Goal: Information Seeking & Learning: Compare options

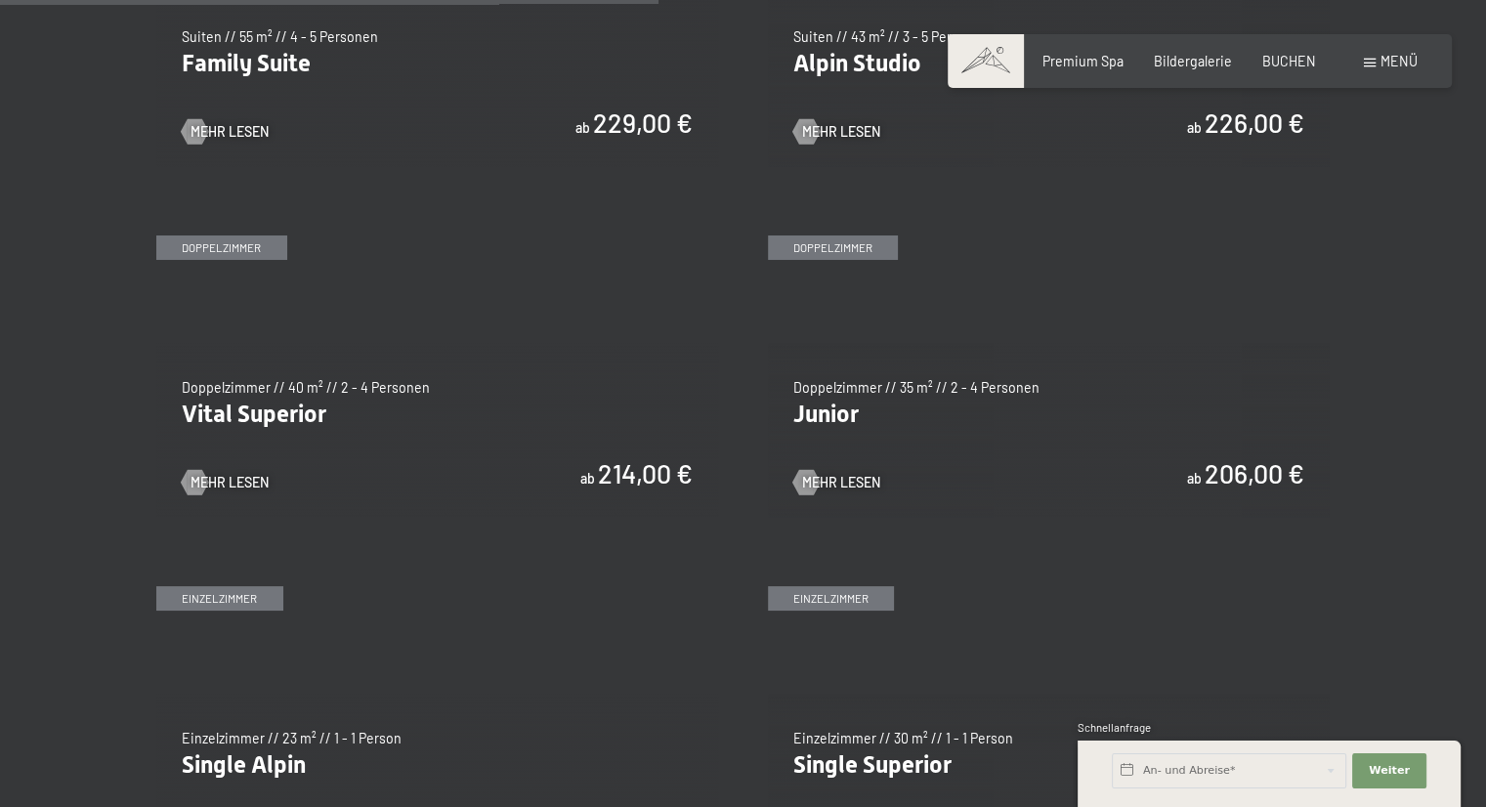
scroll to position [2540, 0]
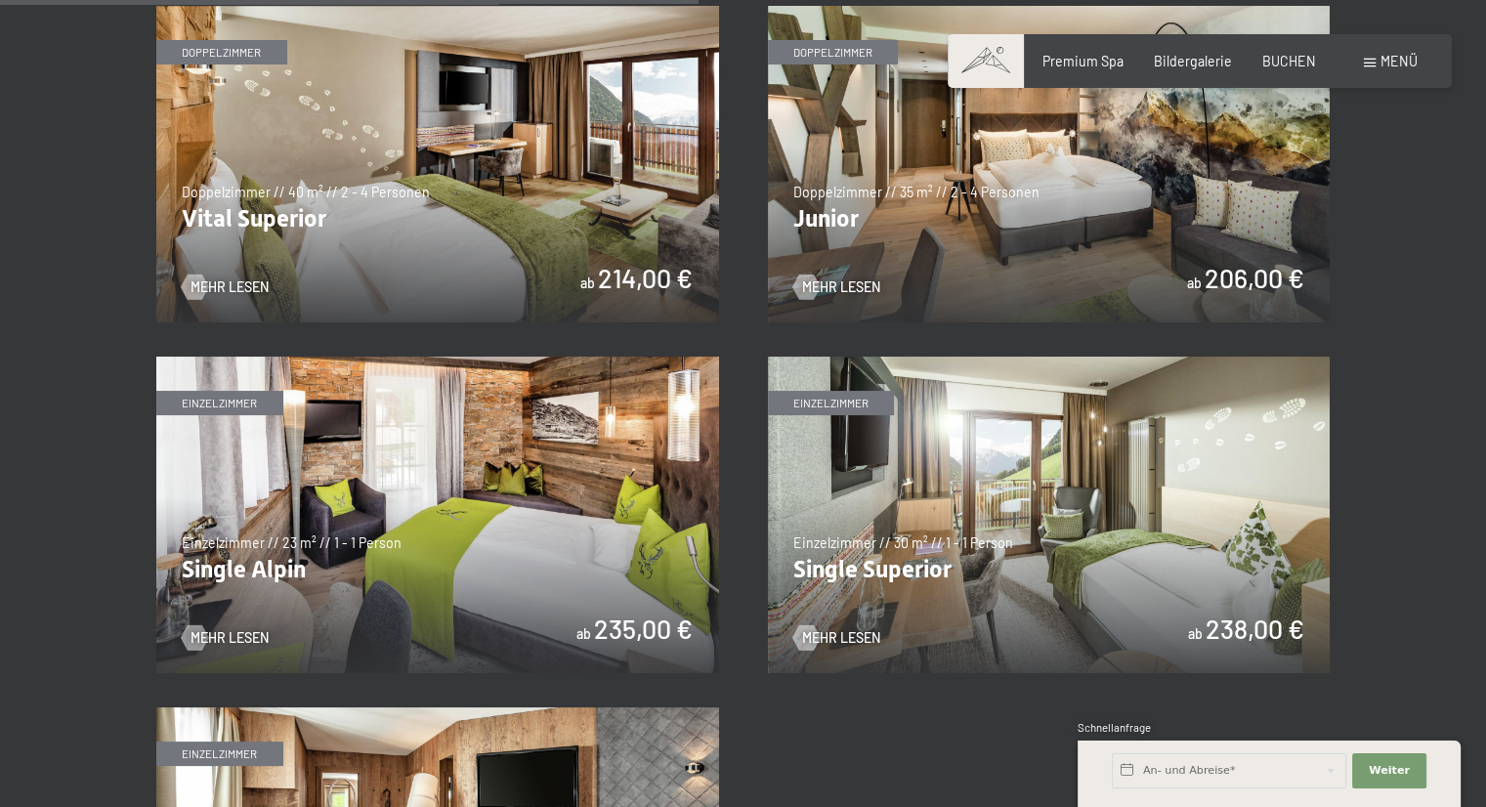
click at [1080, 228] on img at bounding box center [1049, 164] width 563 height 317
click at [1063, 232] on img at bounding box center [1049, 164] width 563 height 317
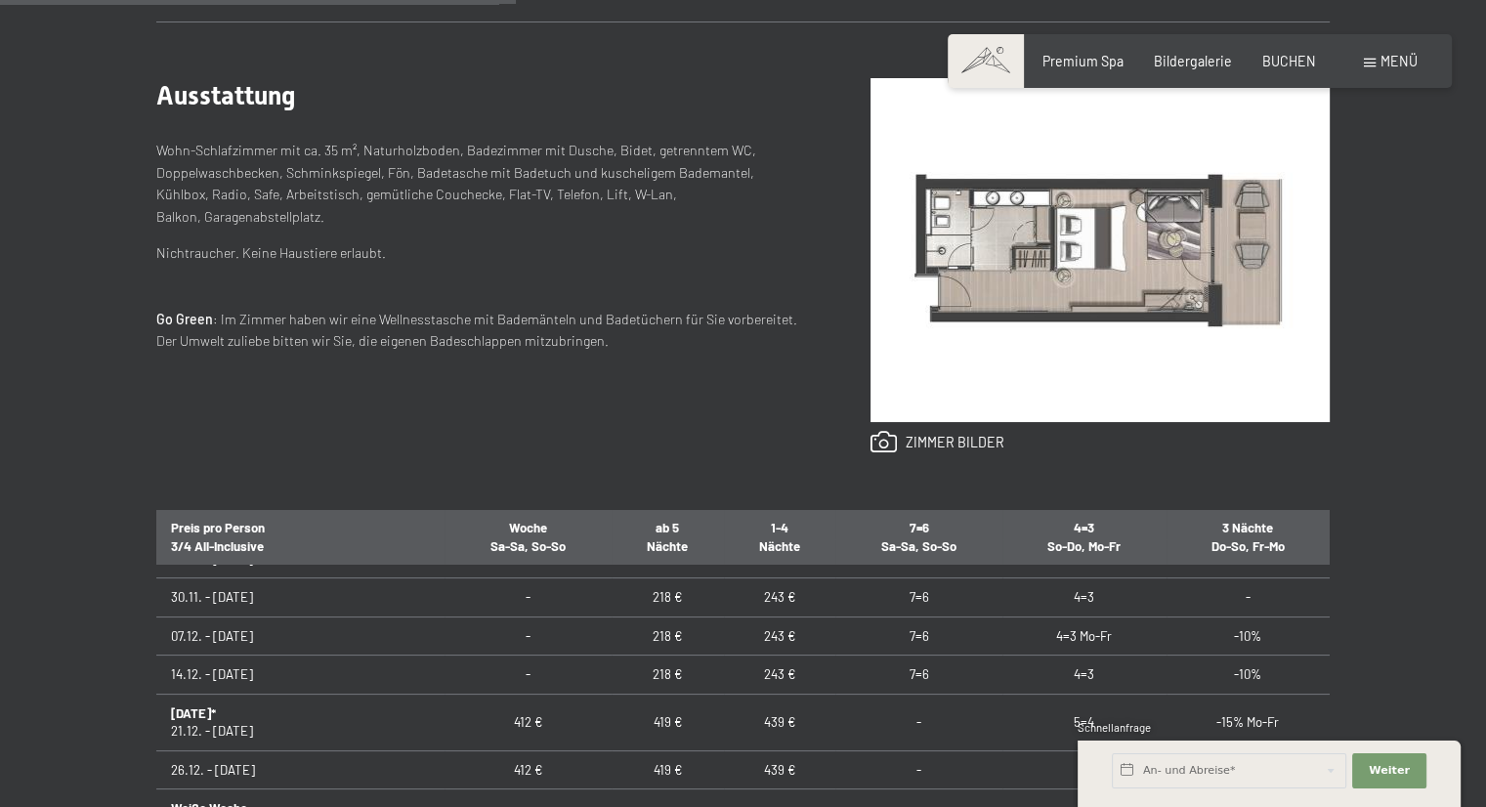
scroll to position [391, 0]
